Goal: Communication & Community: Answer question/provide support

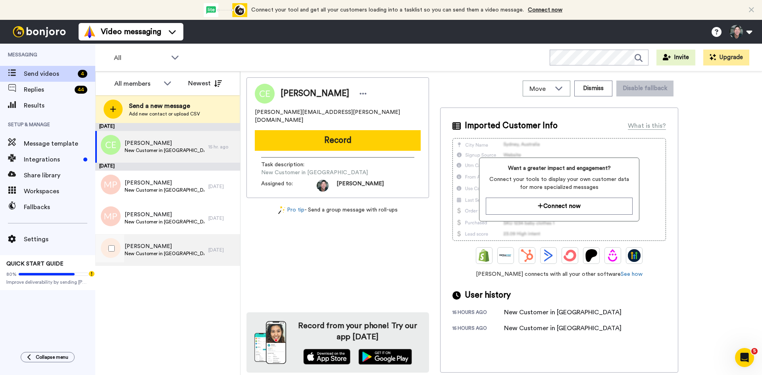
click at [149, 251] on span "New Customer in [GEOGRAPHIC_DATA]" at bounding box center [165, 253] width 80 height 6
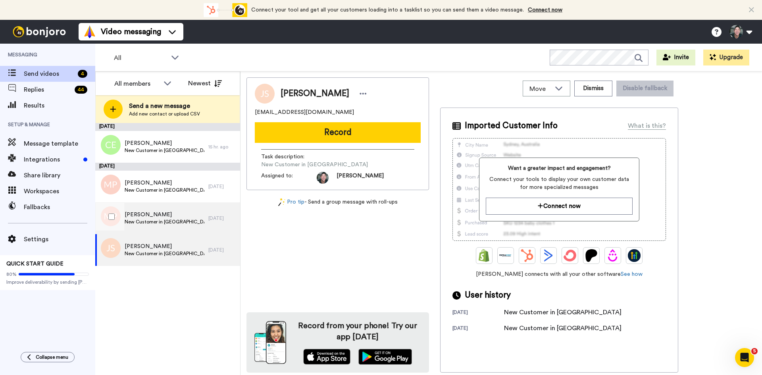
drag, startPoint x: 176, startPoint y: 224, endPoint x: 169, endPoint y: 207, distance: 18.6
click at [176, 224] on span "New Customer in [GEOGRAPHIC_DATA]" at bounding box center [165, 222] width 80 height 6
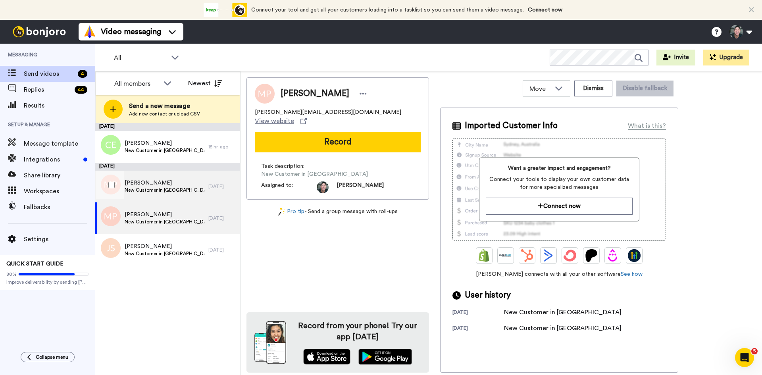
click at [160, 185] on span "Michael Plehn" at bounding box center [165, 183] width 80 height 8
click at [142, 185] on span "Michael Plehn" at bounding box center [165, 183] width 80 height 8
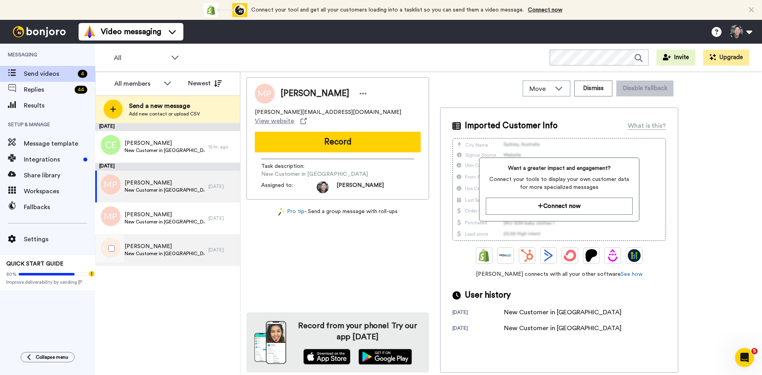
click at [148, 251] on span "New Customer in [GEOGRAPHIC_DATA]" at bounding box center [165, 253] width 80 height 6
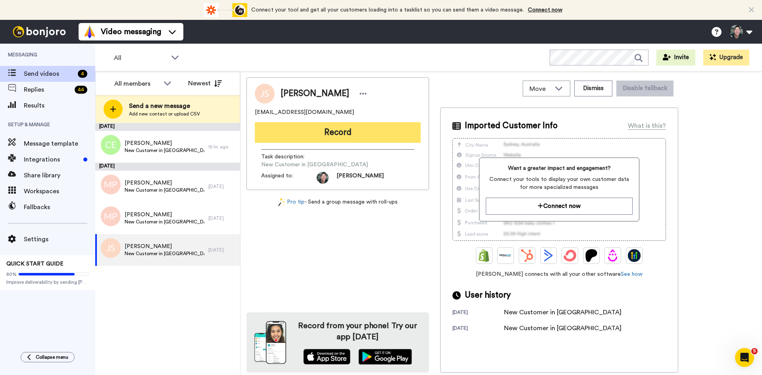
click at [323, 134] on button "Record" at bounding box center [338, 132] width 166 height 21
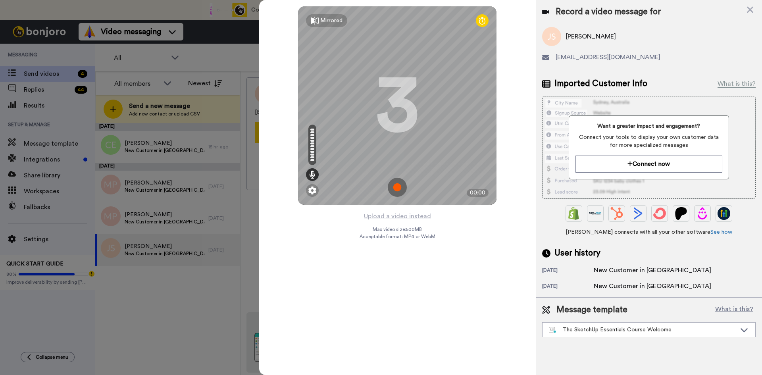
click at [398, 190] on img at bounding box center [397, 187] width 19 height 19
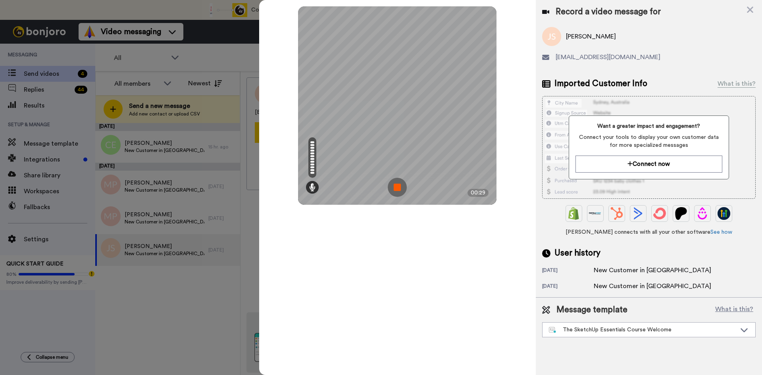
click at [398, 190] on img at bounding box center [397, 187] width 19 height 19
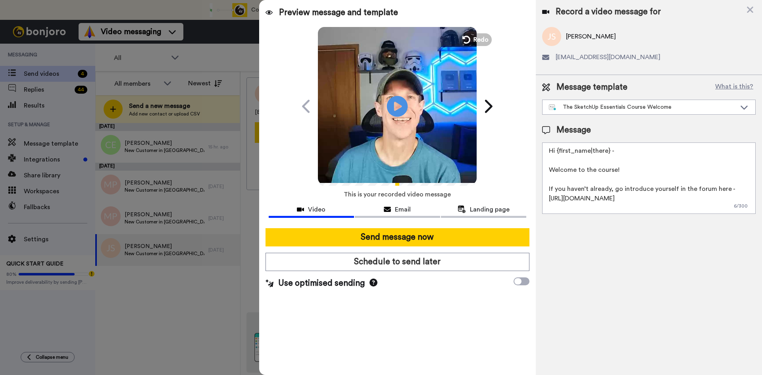
click at [401, 111] on icon at bounding box center [397, 106] width 21 height 21
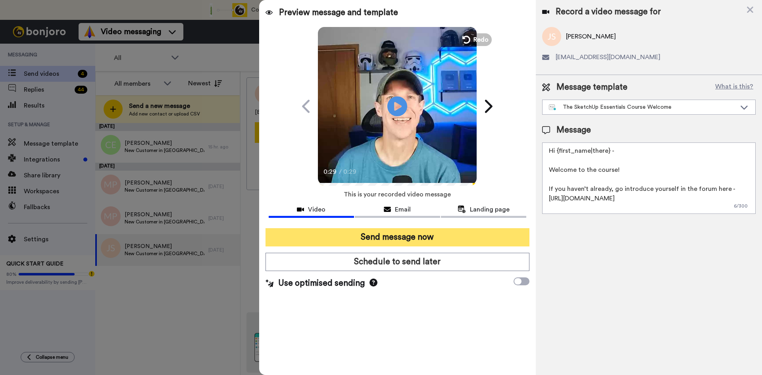
click at [409, 238] on button "Send message now" at bounding box center [397, 237] width 264 height 18
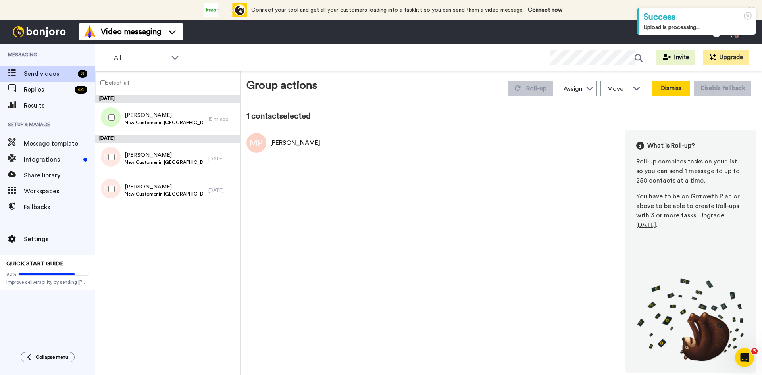
click at [677, 84] on button "Dismiss" at bounding box center [671, 89] width 38 height 16
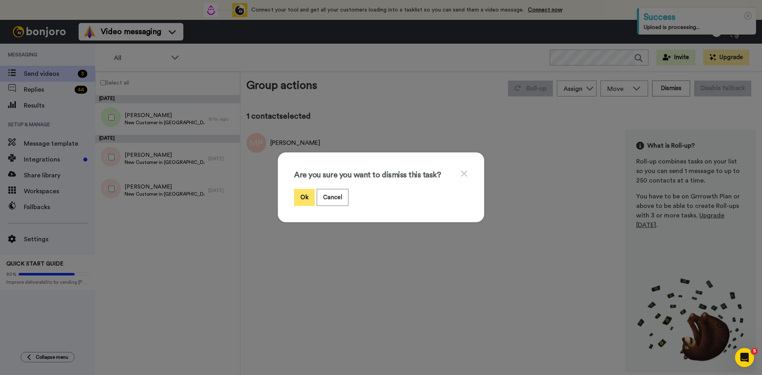
click at [303, 195] on button "Ok" at bounding box center [304, 197] width 21 height 17
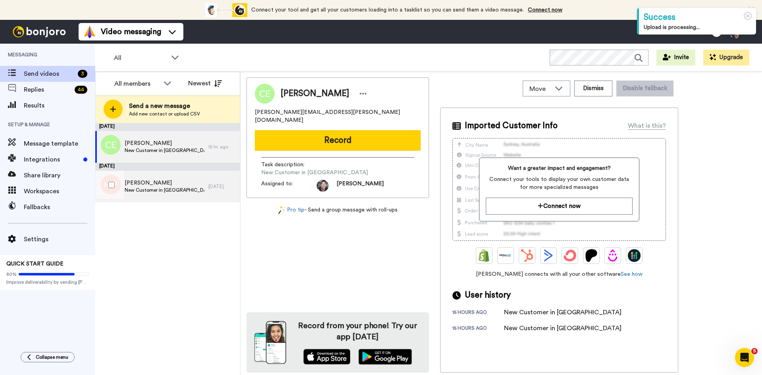
click at [155, 191] on span "New Customer in [GEOGRAPHIC_DATA]" at bounding box center [165, 190] width 80 height 6
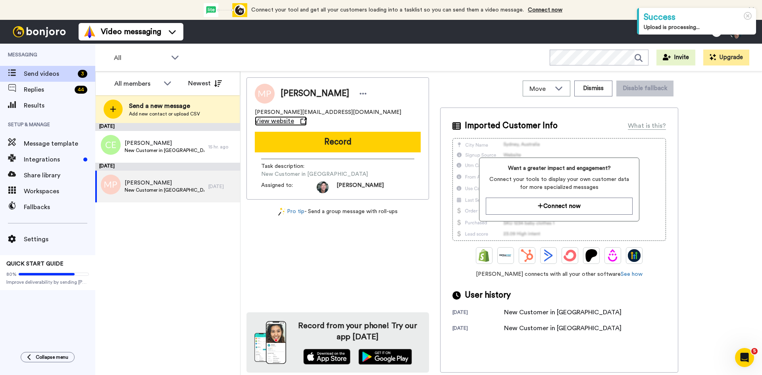
click at [294, 116] on span "View website" at bounding box center [274, 121] width 39 height 10
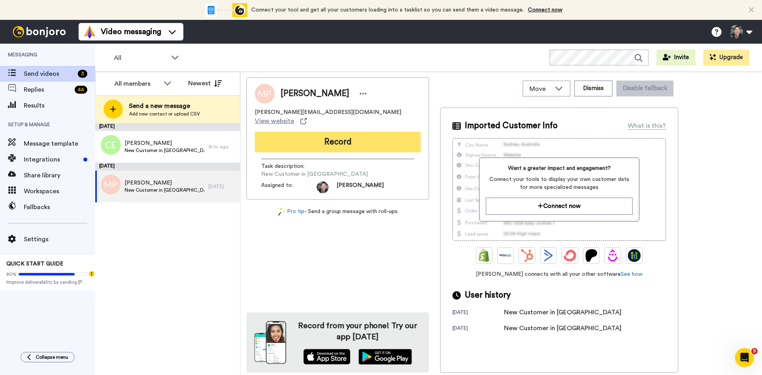
click at [320, 133] on button "Record" at bounding box center [338, 142] width 166 height 21
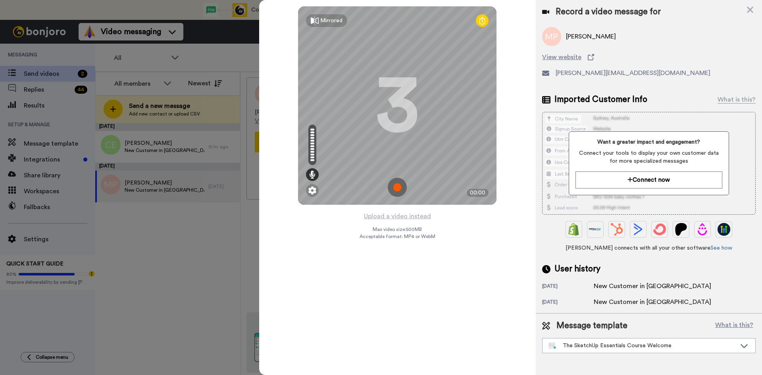
click at [393, 187] on img at bounding box center [397, 187] width 19 height 19
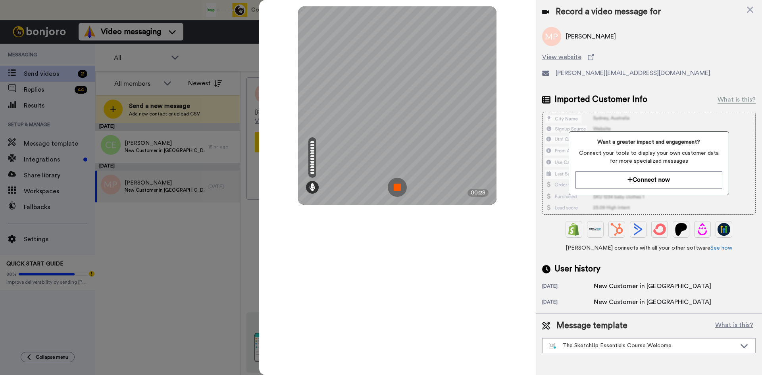
click at [398, 181] on img at bounding box center [397, 187] width 19 height 19
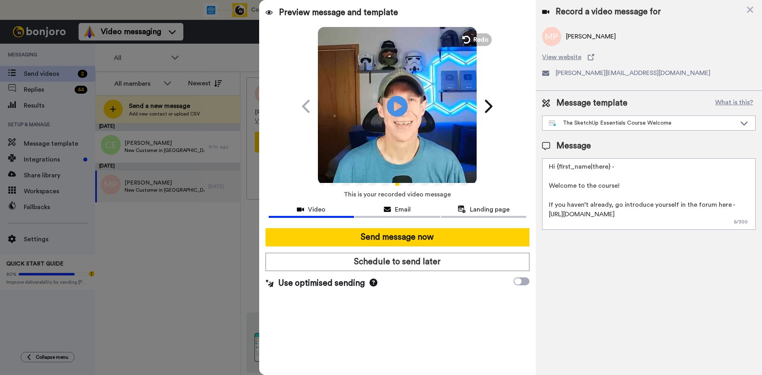
click at [394, 101] on icon at bounding box center [397, 106] width 21 height 21
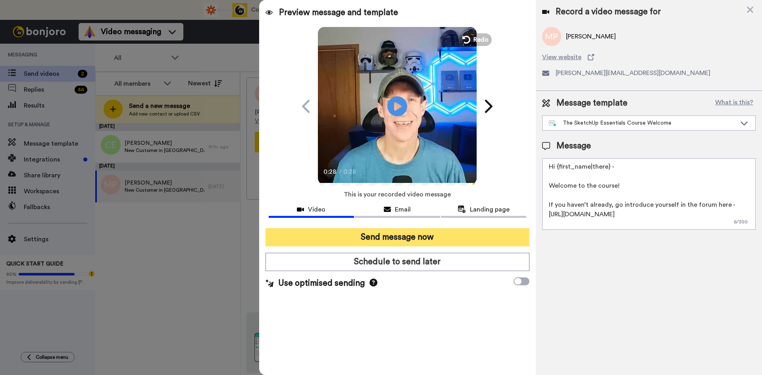
click at [397, 239] on button "Send message now" at bounding box center [397, 237] width 264 height 18
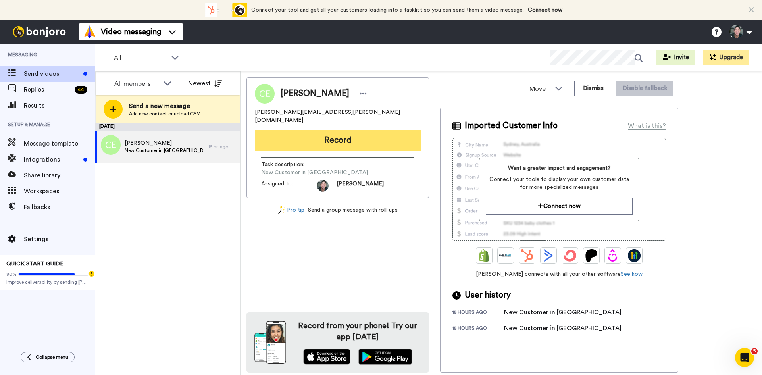
click at [335, 136] on button "Record" at bounding box center [338, 140] width 166 height 21
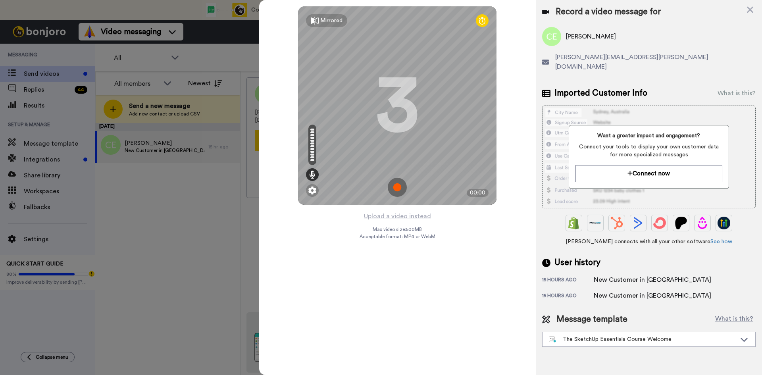
click at [398, 184] on img at bounding box center [397, 187] width 19 height 19
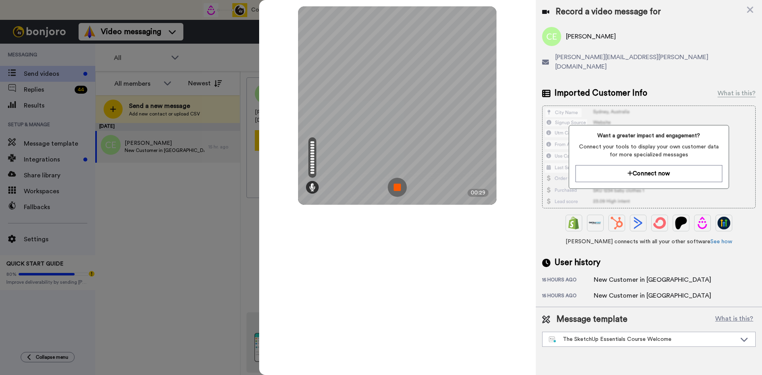
click at [397, 183] on img at bounding box center [397, 187] width 19 height 19
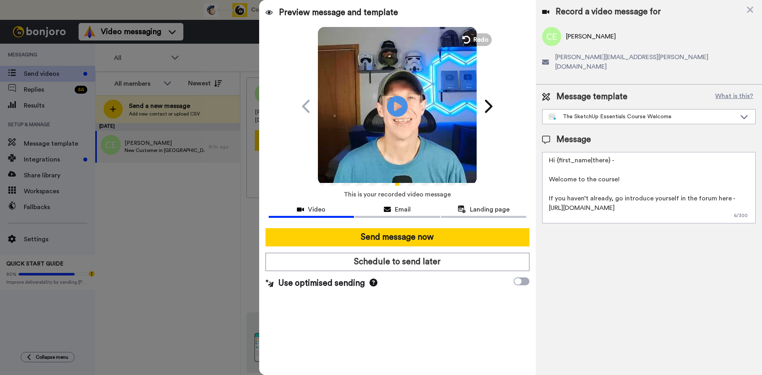
click at [393, 105] on icon at bounding box center [397, 106] width 21 height 21
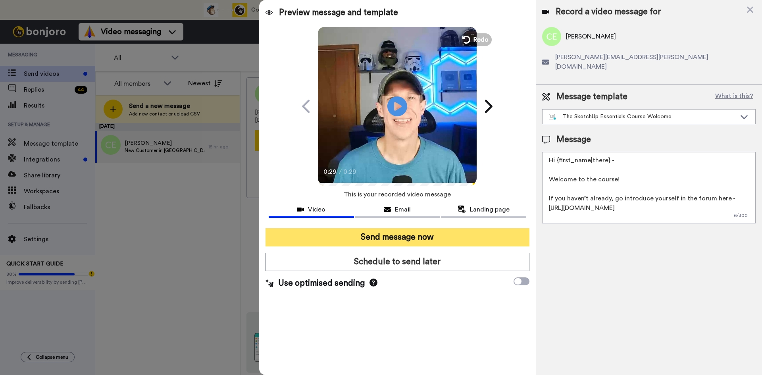
drag, startPoint x: 407, startPoint y: 241, endPoint x: 415, endPoint y: 236, distance: 8.4
click at [407, 240] on button "Send message now" at bounding box center [397, 237] width 264 height 18
